Goal: Check status: Check status

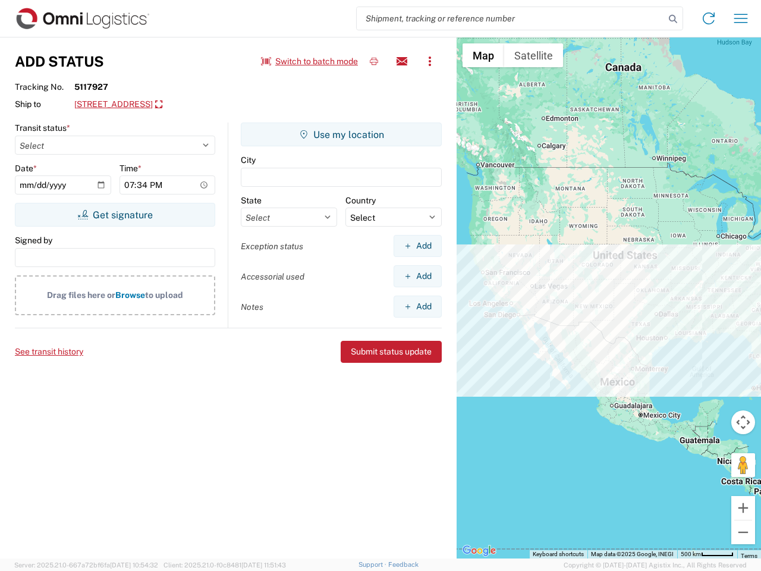
click at [511, 18] on input "search" at bounding box center [511, 18] width 308 height 23
click at [673, 19] on icon at bounding box center [672, 19] width 17 height 17
click at [708, 18] on icon at bounding box center [708, 18] width 19 height 19
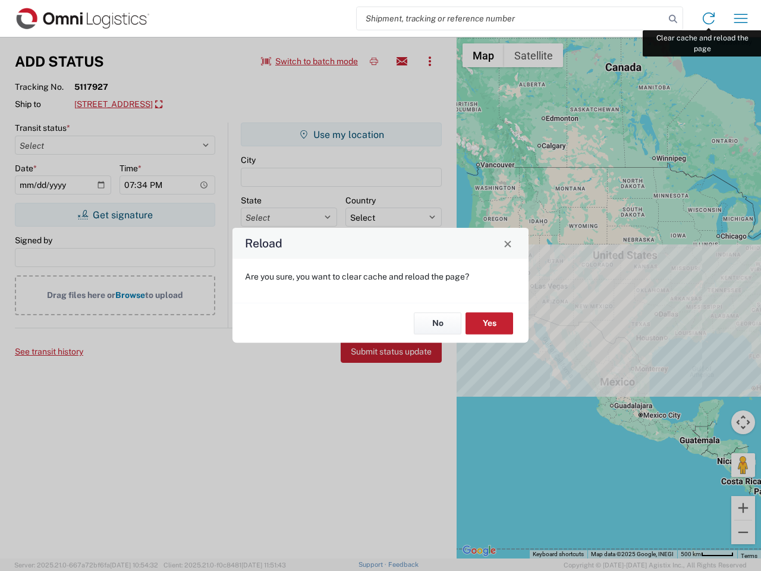
click at [741, 18] on div "Reload Are you sure, you want to clear cache and reload the page? No Yes" at bounding box center [380, 285] width 761 height 571
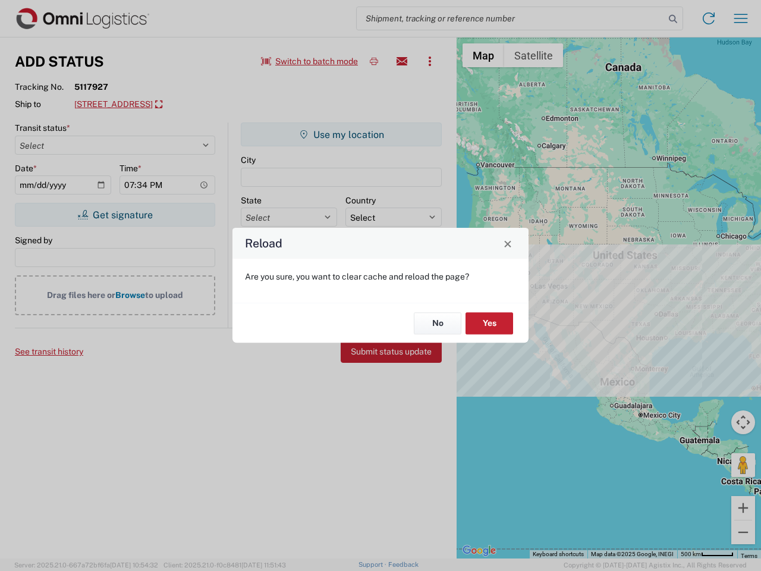
click at [310, 61] on div "Reload Are you sure, you want to clear cache and reload the page? No Yes" at bounding box center [380, 285] width 761 height 571
click at [374, 61] on div "Reload Are you sure, you want to clear cache and reload the page? No Yes" at bounding box center [380, 285] width 761 height 571
click at [402, 61] on div "Reload Are you sure, you want to clear cache and reload the page? No Yes" at bounding box center [380, 285] width 761 height 571
click at [430, 61] on div "Reload Are you sure, you want to clear cache and reload the page? No Yes" at bounding box center [380, 285] width 761 height 571
click at [182, 105] on div "Reload Are you sure, you want to clear cache and reload the page? No Yes" at bounding box center [380, 285] width 761 height 571
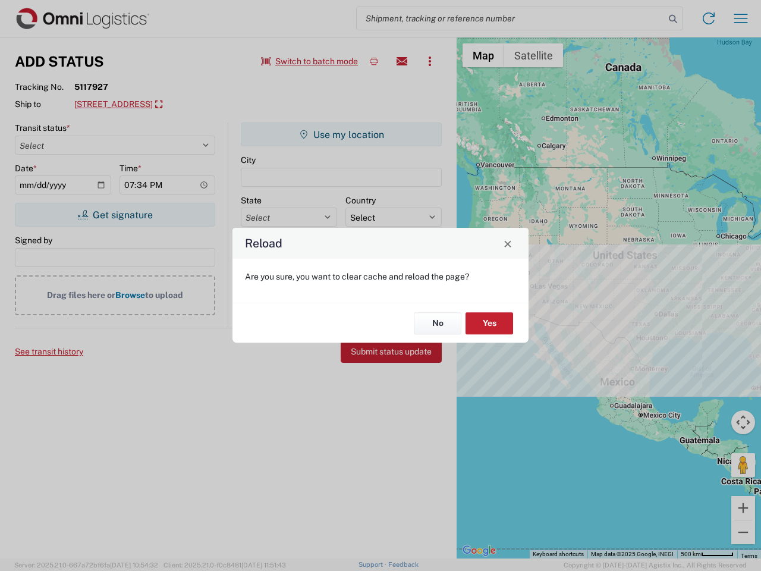
click at [115, 215] on div "Reload Are you sure, you want to clear cache and reload the page? No Yes" at bounding box center [380, 285] width 761 height 571
